Goal: Answer question/provide support: Share knowledge or assist other users

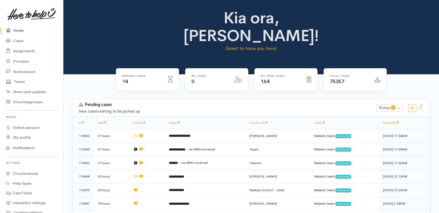
scroll to position [238, 0]
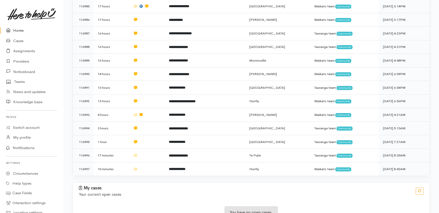
click at [15, 30] on link "Home" at bounding box center [31, 30] width 63 height 10
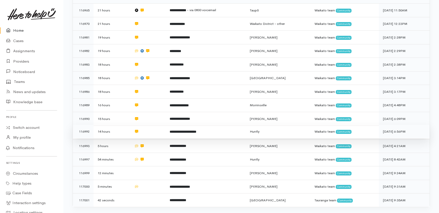
scroll to position [159, 0]
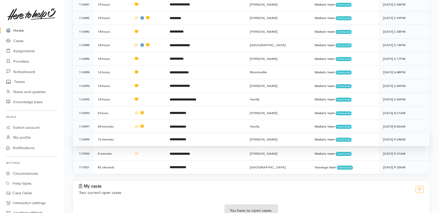
click at [145, 133] on td at bounding box center [148, 140] width 36 height 14
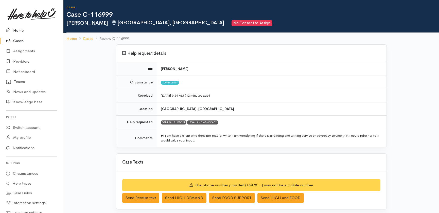
click at [14, 29] on link "Home" at bounding box center [31, 30] width 63 height 10
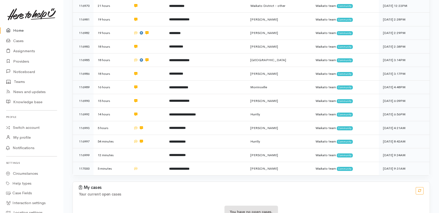
scroll to position [145, 0]
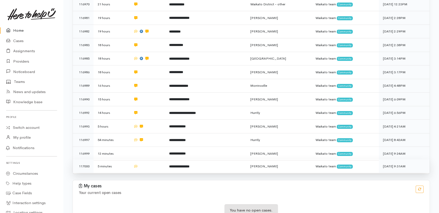
click at [139, 160] on td at bounding box center [147, 166] width 36 height 13
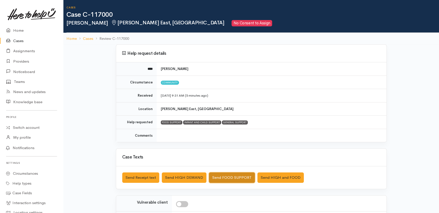
click at [231, 177] on button "Send FOOD SUPPORT" at bounding box center [232, 178] width 46 height 10
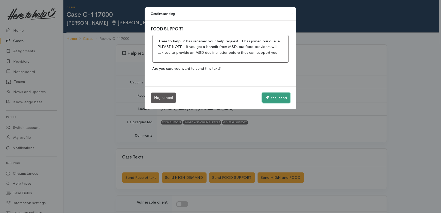
click at [278, 99] on button "Yes, send" at bounding box center [276, 98] width 28 height 11
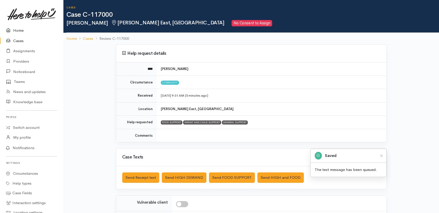
click at [19, 29] on link "Home" at bounding box center [31, 30] width 63 height 10
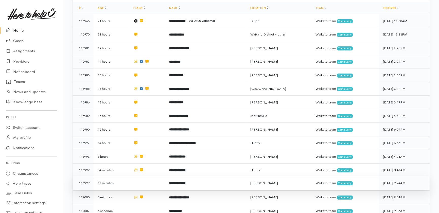
scroll to position [115, 0]
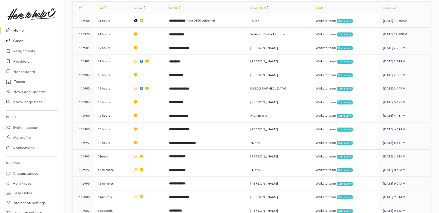
click at [17, 39] on link "Cases" at bounding box center [31, 41] width 63 height 10
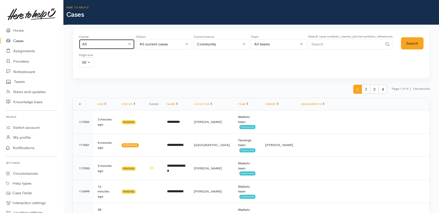
click at [96, 45] on div "All" at bounding box center [104, 44] width 45 height 6
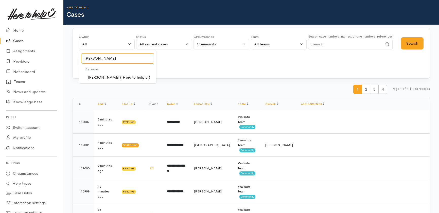
type input "katarina"
click at [111, 78] on span "Katarina Daly ('Here to help u')" at bounding box center [119, 78] width 62 height 6
select select "1252"
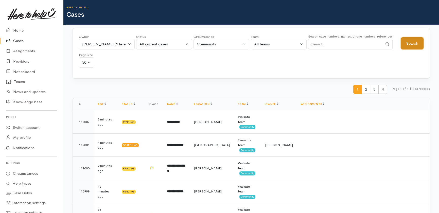
click at [416, 44] on button "Search" at bounding box center [412, 43] width 23 height 12
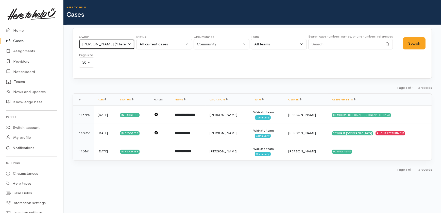
click at [129, 44] on button "Katarina Daly ('Here to help u')" at bounding box center [107, 44] width 56 height 10
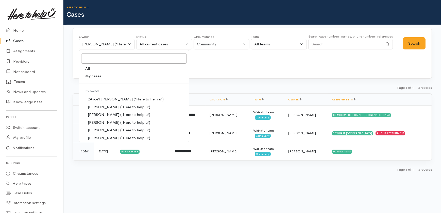
click at [89, 66] on span "All" at bounding box center [87, 69] width 5 height 6
select select "-1"
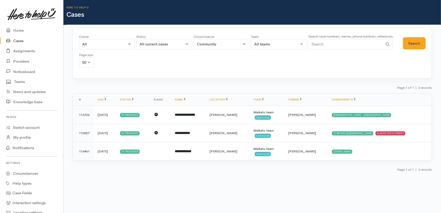
click at [341, 43] on input "Search" at bounding box center [345, 44] width 75 height 10
type input "02108083053"
click at [418, 43] on button "Search" at bounding box center [414, 43] width 23 height 12
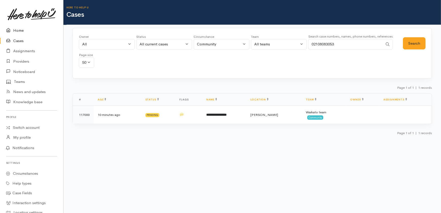
click at [15, 29] on link "Home" at bounding box center [31, 30] width 63 height 10
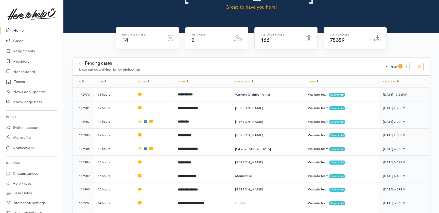
scroll to position [145, 0]
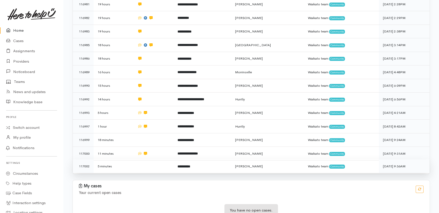
click at [125, 160] on td "5 minutes" at bounding box center [114, 166] width 40 height 13
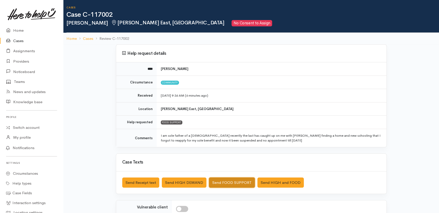
click at [232, 181] on button "Send FOOD SUPPORT" at bounding box center [232, 183] width 46 height 10
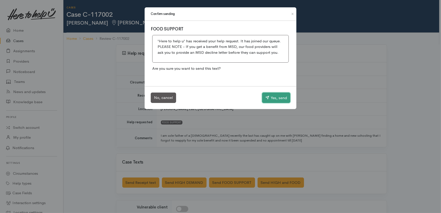
click at [272, 98] on button "Yes, send" at bounding box center [276, 98] width 28 height 11
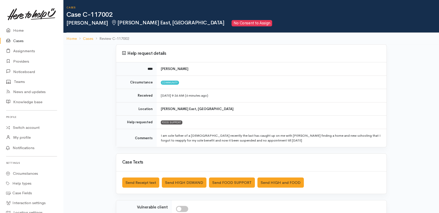
click at [18, 41] on link "Cases" at bounding box center [31, 41] width 63 height 10
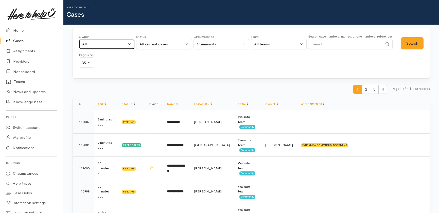
click at [106, 46] on div "All" at bounding box center [104, 44] width 45 height 6
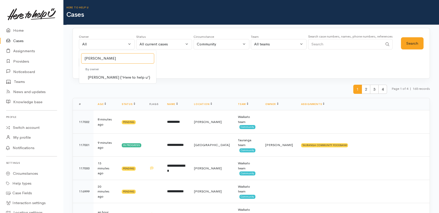
type input "katarina"
click at [112, 77] on span "Katarina Daly ('Here to help u')" at bounding box center [119, 78] width 62 height 6
select select "1252"
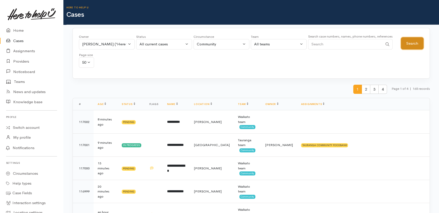
click at [409, 40] on button "Search" at bounding box center [412, 43] width 23 height 12
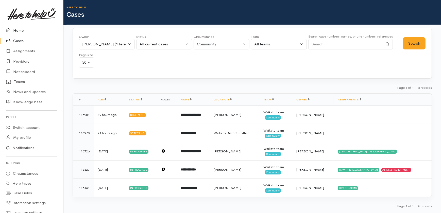
click at [19, 31] on link "Home" at bounding box center [31, 30] width 63 height 10
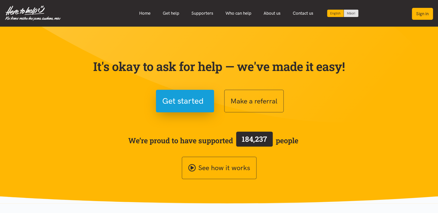
click at [421, 13] on button "Sign in" at bounding box center [421, 14] width 21 height 12
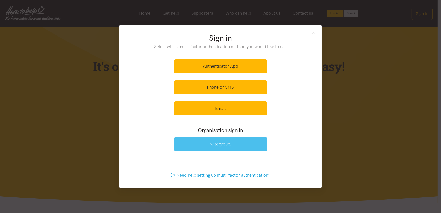
click at [221, 145] on img at bounding box center [220, 144] width 21 height 4
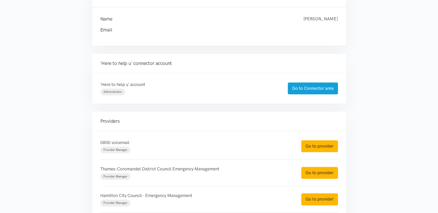
scroll to position [115, 0]
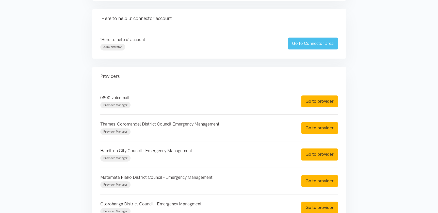
click at [316, 41] on link "Go to Connector area" at bounding box center [312, 44] width 50 height 12
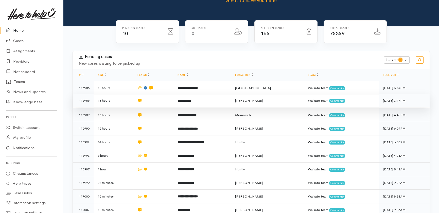
scroll to position [92, 0]
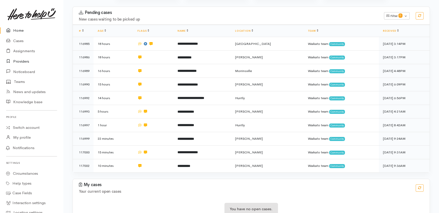
click at [21, 61] on link "Providers" at bounding box center [31, 61] width 63 height 10
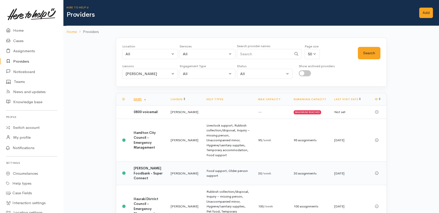
click at [145, 173] on b "[PERSON_NAME] Foodbank - Super Connect" at bounding box center [148, 173] width 29 height 14
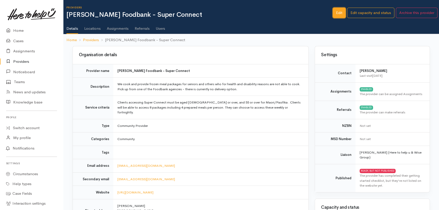
click at [340, 12] on link "Edit" at bounding box center [339, 13] width 13 height 10
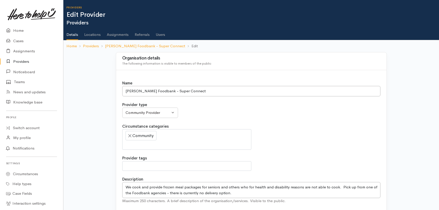
select select
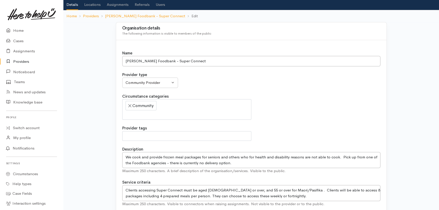
scroll to position [92, 0]
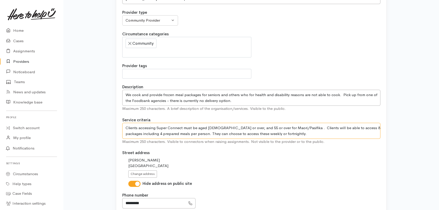
click at [199, 127] on textarea "Clients accessing Super Connect must be aged [DEMOGRAPHIC_DATA] or over, and 55…" at bounding box center [251, 131] width 258 height 16
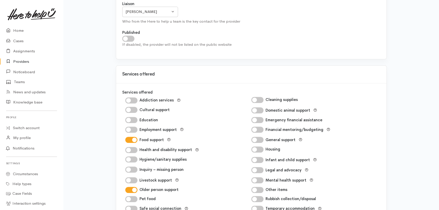
scroll to position [863, 0]
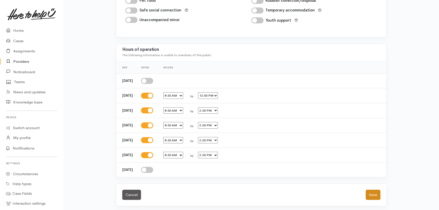
type textarea "Clients accessing Super Connect must be in Hamilton, aged 65 or over, and 55 or…"
click at [378, 191] on button "Save" at bounding box center [373, 194] width 15 height 10
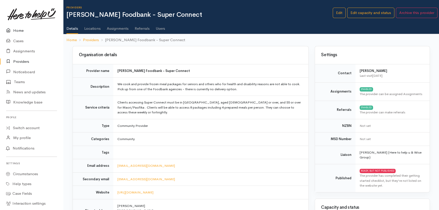
click at [17, 29] on link "Home" at bounding box center [31, 30] width 63 height 10
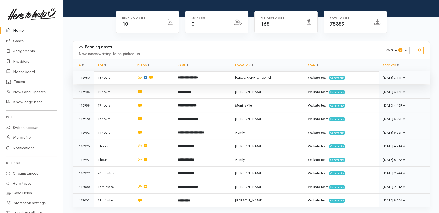
scroll to position [92, 0]
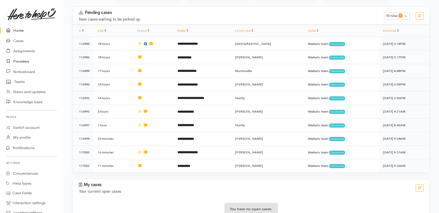
click at [20, 61] on link "Providers" at bounding box center [31, 61] width 63 height 10
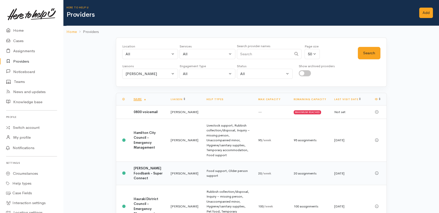
click at [137, 173] on b "[PERSON_NAME] Foodbank - Super Connect" at bounding box center [148, 173] width 29 height 14
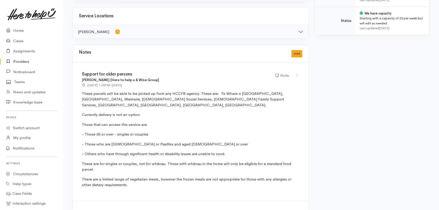
scroll to position [277, 0]
click at [18, 31] on link "Home" at bounding box center [31, 30] width 63 height 10
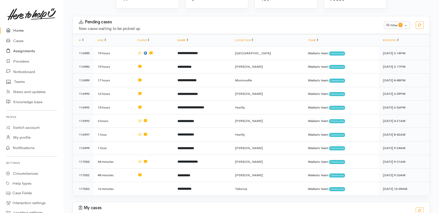
scroll to position [82, 0]
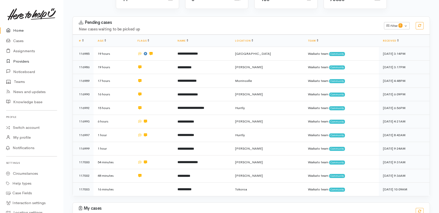
click at [19, 60] on link "Providers" at bounding box center [31, 61] width 63 height 10
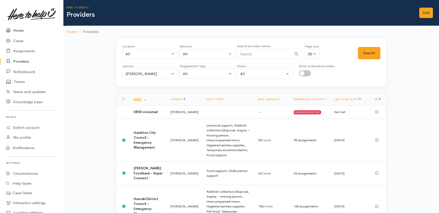
click at [20, 28] on link "Home" at bounding box center [31, 30] width 63 height 10
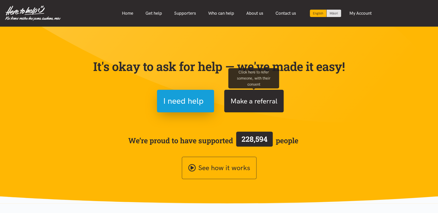
click at [239, 101] on button "Make a referral" at bounding box center [253, 101] width 59 height 23
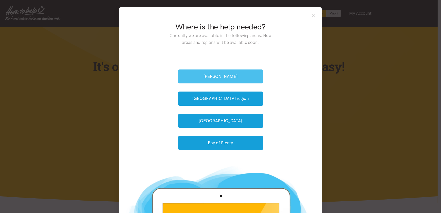
click at [231, 76] on button "[PERSON_NAME]" at bounding box center [220, 77] width 85 height 14
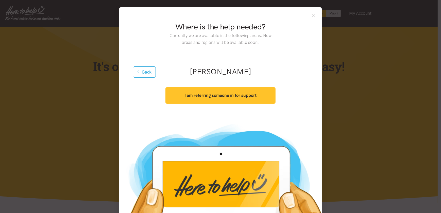
click at [223, 91] on button "I am referring someone in for support" at bounding box center [220, 95] width 110 height 16
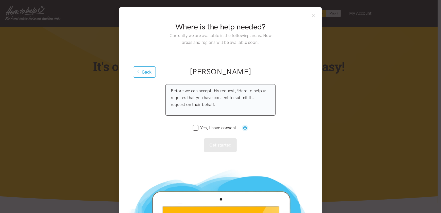
click at [195, 128] on input "Yes, I have consent." at bounding box center [215, 128] width 45 height 4
checkbox input "true"
click at [228, 150] on button "Get started" at bounding box center [220, 145] width 33 height 14
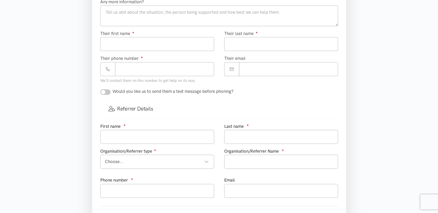
scroll to position [184, 0]
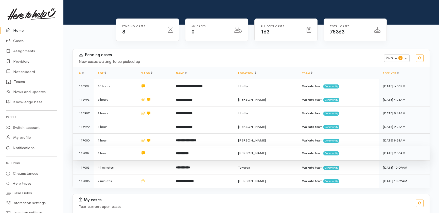
scroll to position [42, 0]
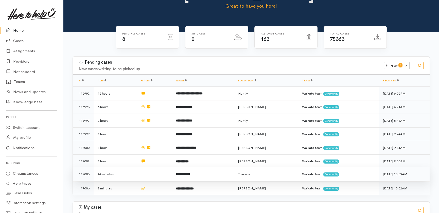
click at [148, 167] on td at bounding box center [154, 174] width 35 height 14
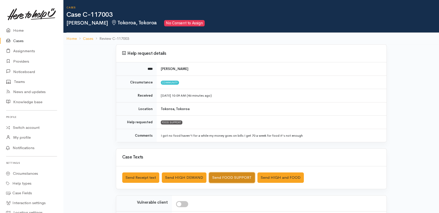
click at [228, 175] on button "Send FOOD SUPPORT" at bounding box center [232, 178] width 46 height 10
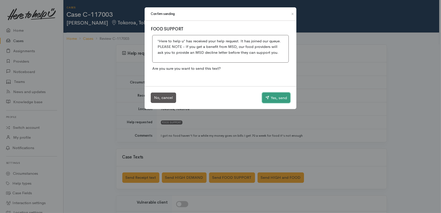
click at [271, 97] on button "Yes, send" at bounding box center [276, 98] width 28 height 11
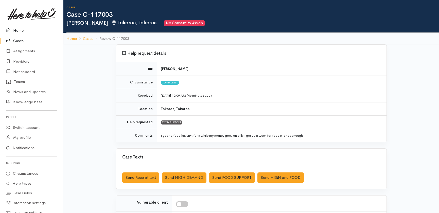
click at [14, 29] on link "Home" at bounding box center [31, 30] width 63 height 10
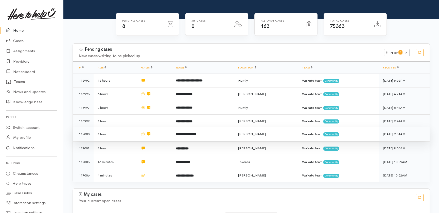
scroll to position [65, 0]
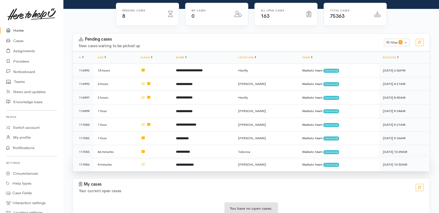
drag, startPoint x: 157, startPoint y: 146, endPoint x: 154, endPoint y: 149, distance: 4.2
click at [157, 158] on td at bounding box center [154, 164] width 35 height 13
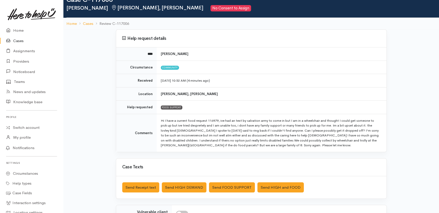
scroll to position [23, 0]
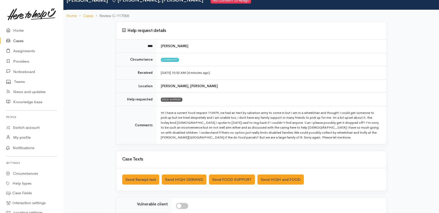
drag, startPoint x: 189, startPoint y: 46, endPoint x: 160, endPoint y: 49, distance: 29.1
click at [160, 49] on td "Leisha Lockley" at bounding box center [272, 46] width 230 height 13
copy b "Leisha Lockley"
click at [20, 40] on link "Cases" at bounding box center [31, 41] width 63 height 10
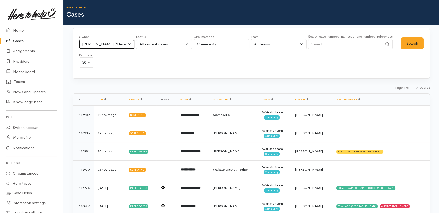
click at [127, 44] on button "Katarina Daly ('Here to help u')" at bounding box center [107, 44] width 56 height 10
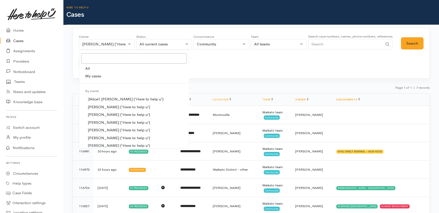
drag, startPoint x: 88, startPoint y: 67, endPoint x: 138, endPoint y: 77, distance: 50.7
click at [88, 68] on span "All" at bounding box center [87, 69] width 5 height 6
select select "-1"
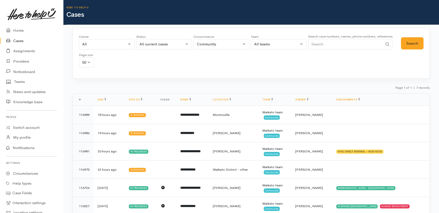
click at [326, 44] on input "Search" at bounding box center [345, 44] width 75 height 10
paste input "Leisha Lockley"
type input "Leisha Lockley"
click at [408, 38] on button "Search" at bounding box center [412, 43] width 23 height 12
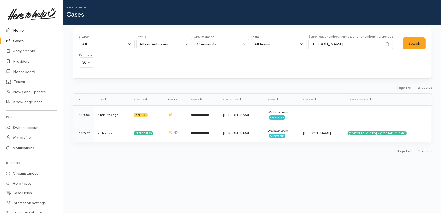
click at [19, 29] on link "Home" at bounding box center [31, 30] width 63 height 10
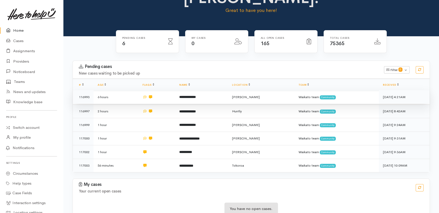
scroll to position [39, 0]
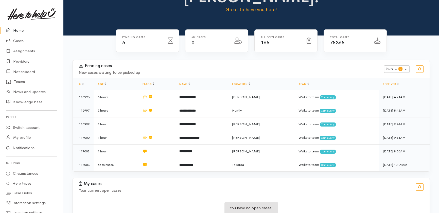
click at [17, 30] on link "Home" at bounding box center [31, 30] width 63 height 10
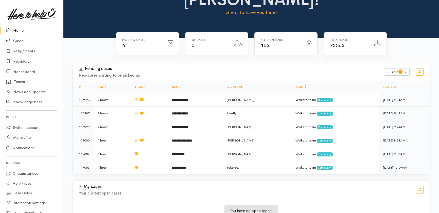
scroll to position [39, 0]
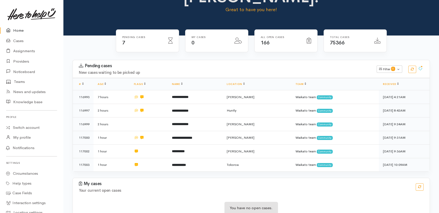
click at [18, 31] on link "Home" at bounding box center [31, 30] width 63 height 10
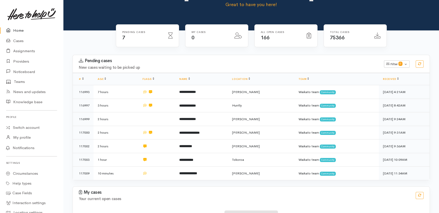
scroll to position [52, 0]
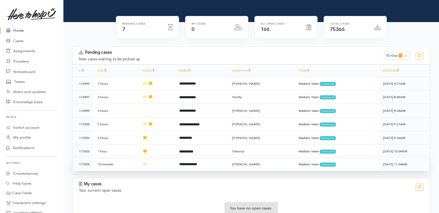
click at [161, 158] on td at bounding box center [157, 164] width 37 height 13
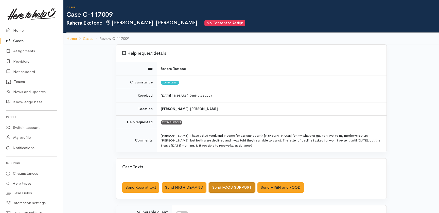
click at [211, 184] on button "Send FOOD SUPPORT" at bounding box center [232, 187] width 46 height 10
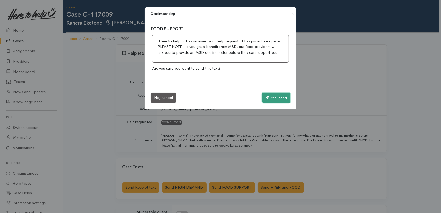
click at [273, 99] on button "Yes, send" at bounding box center [276, 98] width 28 height 11
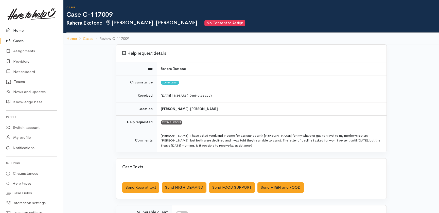
drag, startPoint x: 16, startPoint y: 30, endPoint x: 11, endPoint y: 31, distance: 5.2
click at [17, 30] on link "Home" at bounding box center [31, 30] width 63 height 10
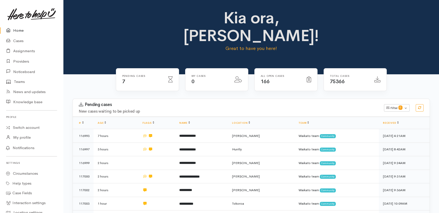
click at [19, 29] on link "Home" at bounding box center [31, 30] width 63 height 10
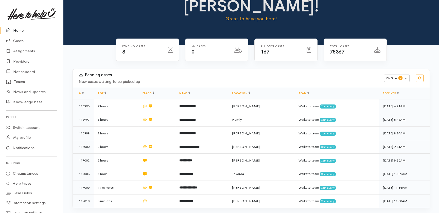
scroll to position [65, 0]
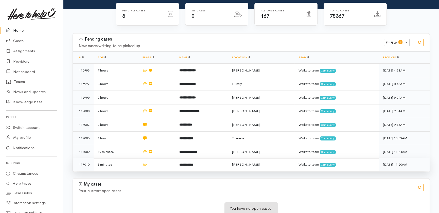
click at [160, 158] on td at bounding box center [157, 164] width 37 height 13
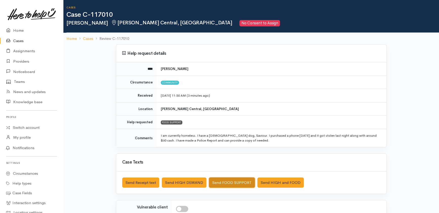
click at [236, 183] on button "Send FOOD SUPPORT" at bounding box center [232, 183] width 46 height 10
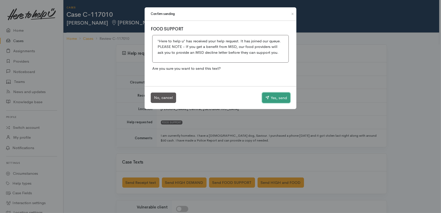
drag, startPoint x: 278, startPoint y: 97, endPoint x: 273, endPoint y: 100, distance: 6.4
click at [279, 97] on button "Yes, send" at bounding box center [276, 98] width 28 height 11
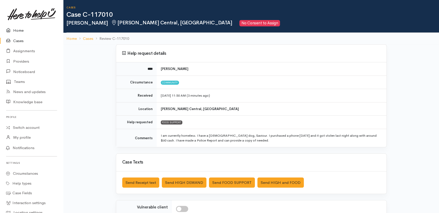
click at [16, 29] on link "Home" at bounding box center [31, 30] width 63 height 10
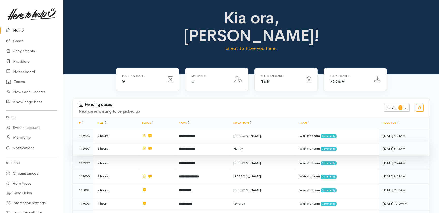
scroll to position [79, 0]
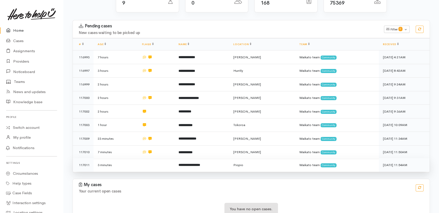
click at [137, 158] on td "3 minutes" at bounding box center [116, 164] width 44 height 13
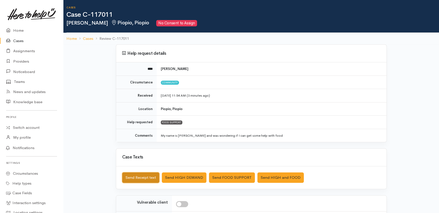
click at [137, 175] on button "Send Receipt text" at bounding box center [140, 178] width 37 height 10
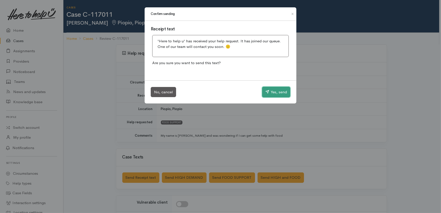
click at [276, 93] on button "Yes, send" at bounding box center [276, 92] width 28 height 11
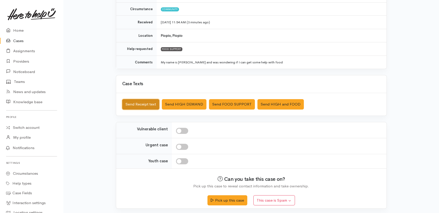
scroll to position [74, 0]
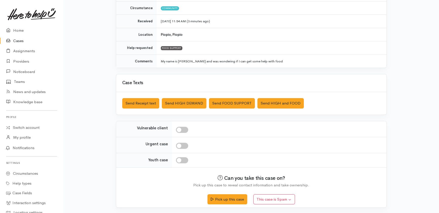
click at [15, 40] on link "Cases" at bounding box center [31, 41] width 63 height 10
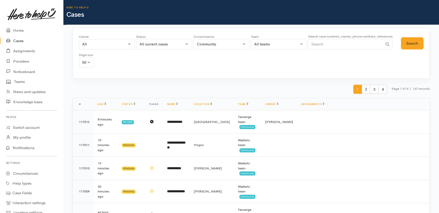
click at [333, 46] on input "Search" at bounding box center [345, 44] width 75 height 10
paste input "220350691"
click at [410, 44] on button "Search" at bounding box center [412, 43] width 23 height 12
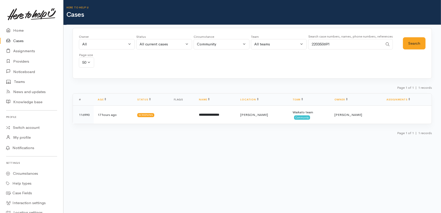
drag, startPoint x: 339, startPoint y: 42, endPoint x: 284, endPoint y: 43, distance: 55.6
click at [284, 43] on div "Owner All My cases 2Alice1 Faye Davies ('Here to help u') Aandrea Murray ('Here…" at bounding box center [241, 52] width 324 height 37
paste input "04285779"
type input "204285779"
click at [416, 42] on button "Search" at bounding box center [414, 43] width 23 height 12
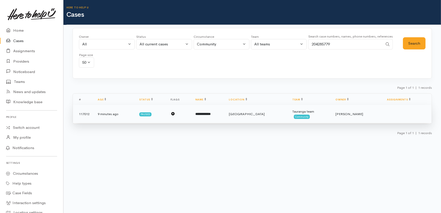
click at [102, 114] on td "9 minutes ago" at bounding box center [115, 114] width 42 height 18
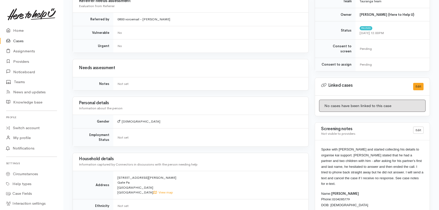
scroll to position [200, 0]
click at [19, 28] on link "Home" at bounding box center [31, 30] width 63 height 10
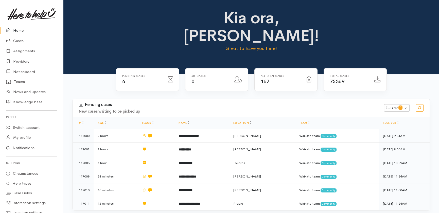
click at [8, 30] on icon at bounding box center [9, 30] width 7 height 6
click at [18, 31] on link "Home" at bounding box center [31, 30] width 63 height 10
click at [138, 210] on td "8 minutes" at bounding box center [116, 216] width 44 height 13
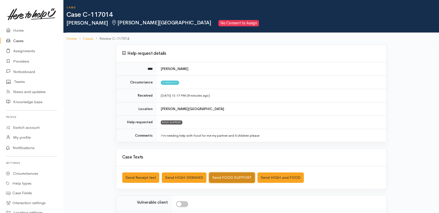
click at [234, 178] on button "Send FOOD SUPPORT" at bounding box center [232, 178] width 46 height 10
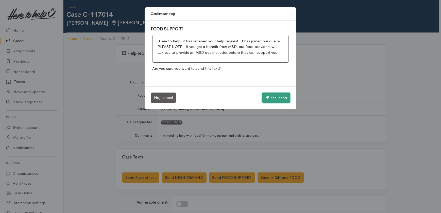
click at [278, 99] on button "Yes, send" at bounding box center [276, 98] width 28 height 11
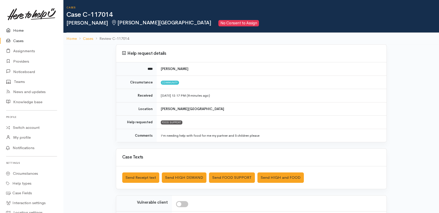
click at [18, 30] on link "Home" at bounding box center [31, 30] width 63 height 10
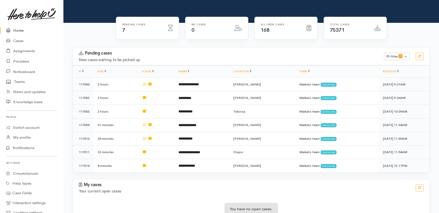
scroll to position [52, 0]
